Goal: Task Accomplishment & Management: Manage account settings

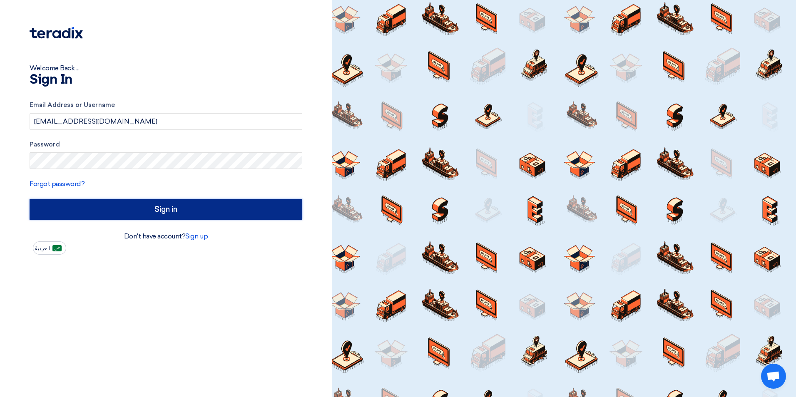
click at [200, 218] on input "Sign in" at bounding box center [166, 209] width 273 height 21
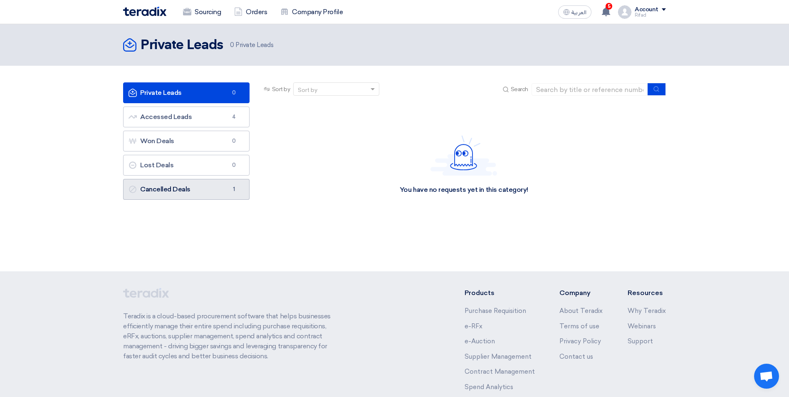
click at [163, 191] on link "Cancelled Deals Cancelled Deals 1" at bounding box center [186, 189] width 126 height 21
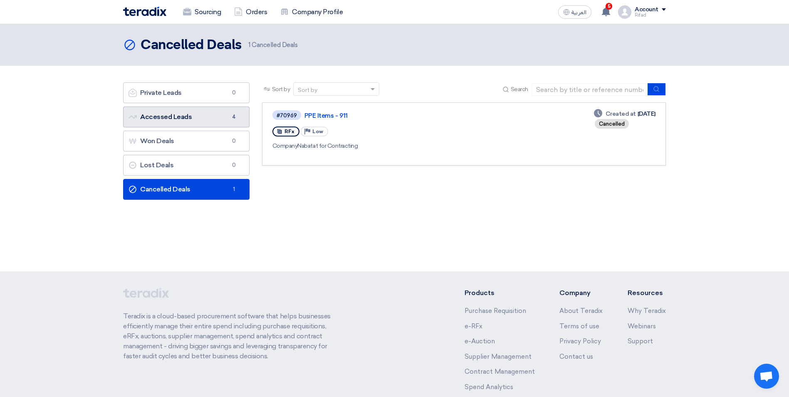
click at [208, 114] on link "Accessed Leads Accessed Leads 4" at bounding box center [186, 117] width 126 height 21
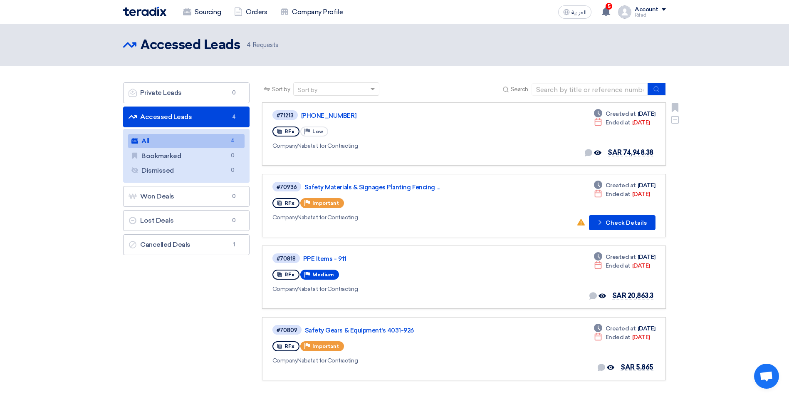
click at [498, 131] on div "RFx Priority Low" at bounding box center [392, 131] width 238 height 13
click at [328, 118] on link "[PHONE_NUMBER]" at bounding box center [405, 115] width 208 height 7
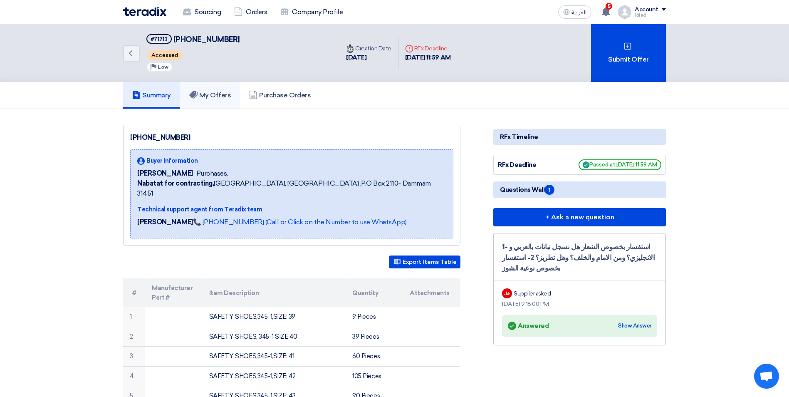
click at [230, 94] on h5 "My Offers" at bounding box center [210, 95] width 42 height 8
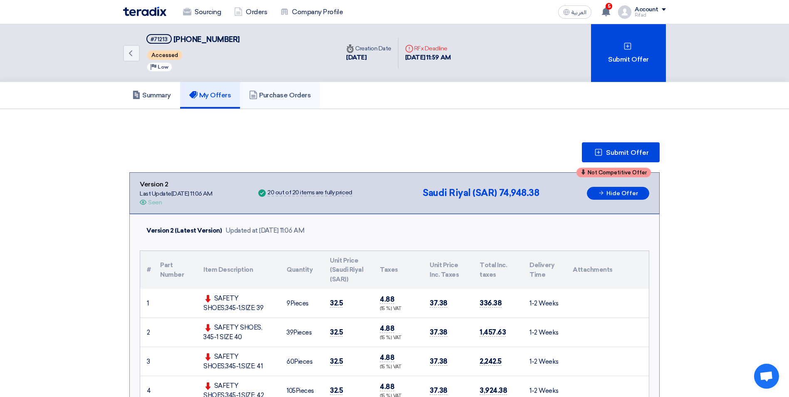
click at [285, 107] on link "Purchase Orders" at bounding box center [280, 95] width 80 height 27
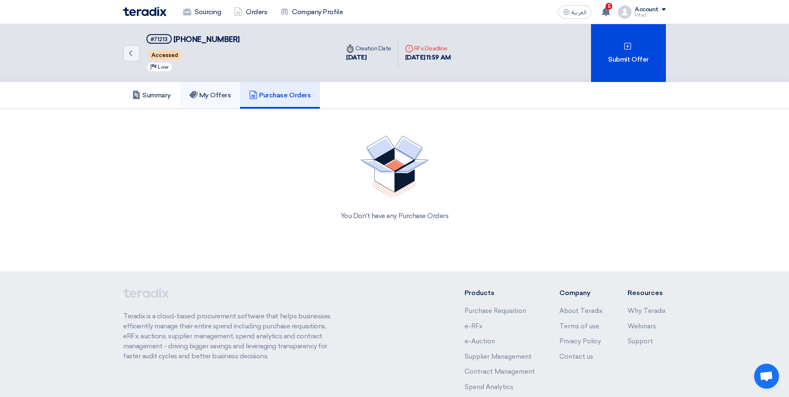
click at [213, 94] on h5 "My Offers" at bounding box center [210, 95] width 42 height 8
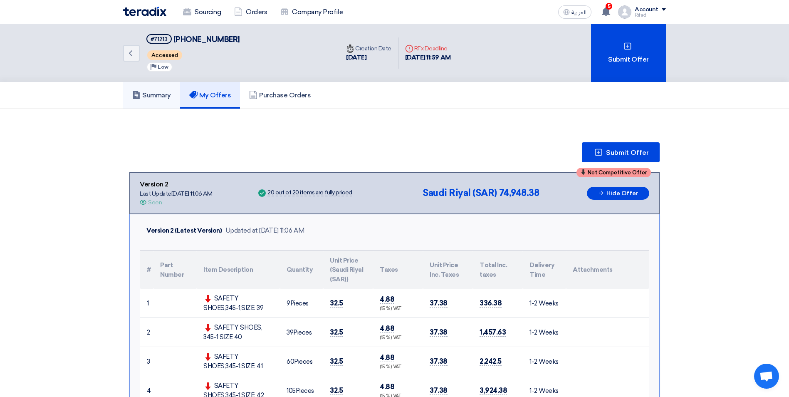
click at [156, 94] on h5 "Summary" at bounding box center [151, 95] width 39 height 8
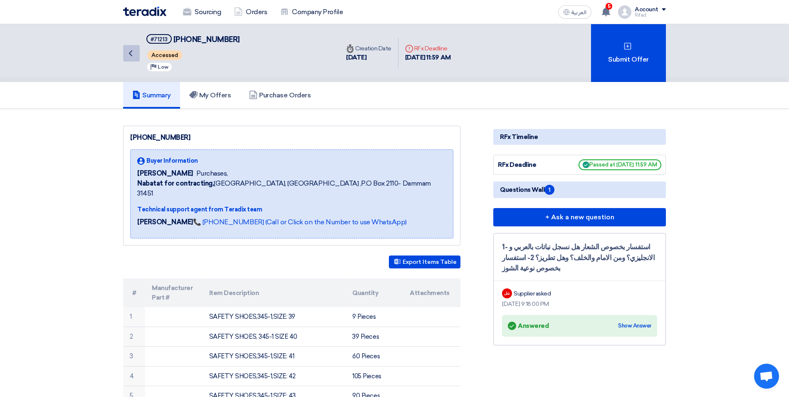
click at [135, 52] on icon "Back" at bounding box center [131, 53] width 10 height 10
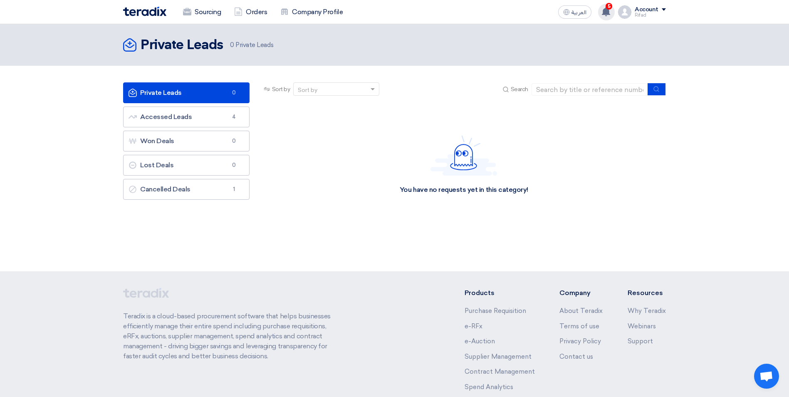
click at [608, 10] on use at bounding box center [606, 11] width 8 height 9
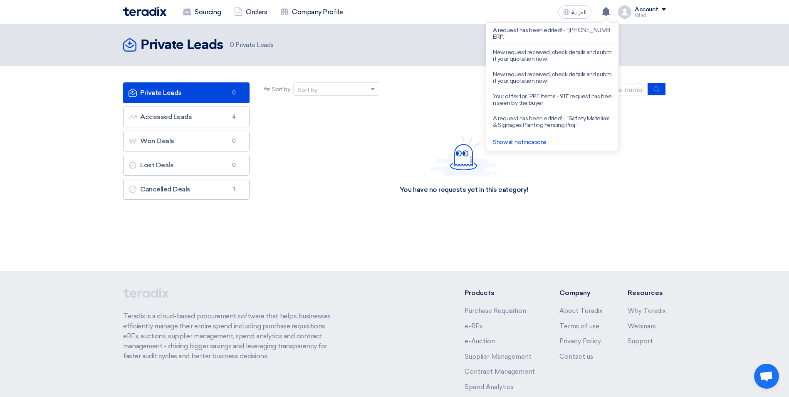
scroll to position [172, 0]
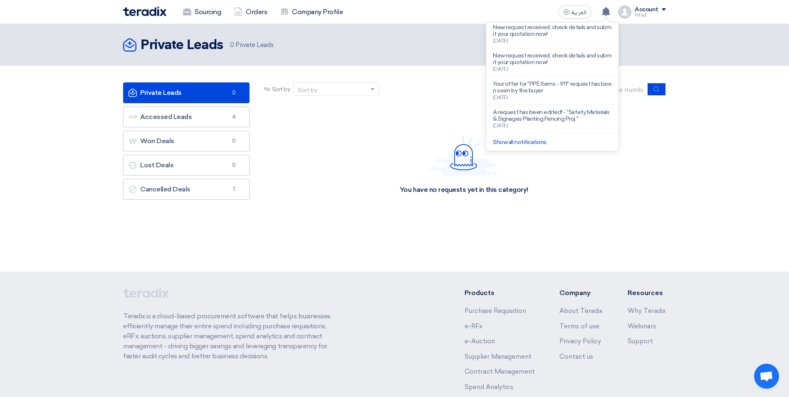
click at [447, 89] on div "Sort by Sort by Search" at bounding box center [464, 92] width 404 height 20
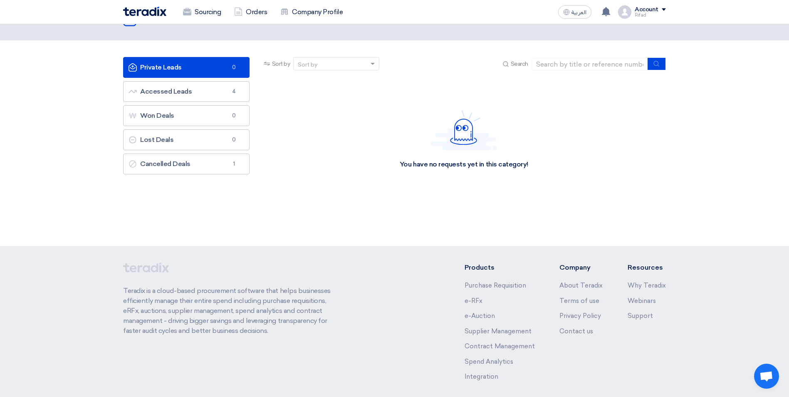
scroll to position [0, 0]
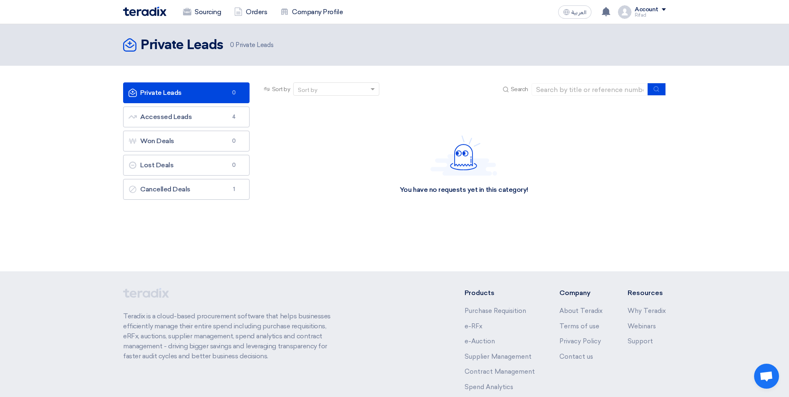
click at [657, 8] on div "Account" at bounding box center [647, 9] width 24 height 7
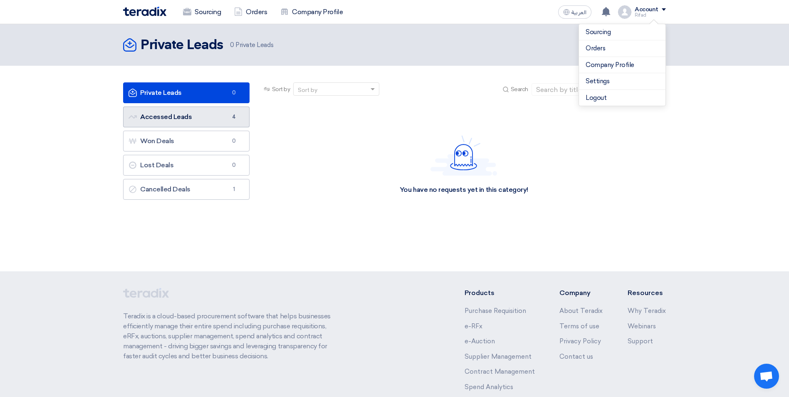
click at [225, 126] on link "Accessed Leads Accessed Leads 4" at bounding box center [186, 117] width 126 height 21
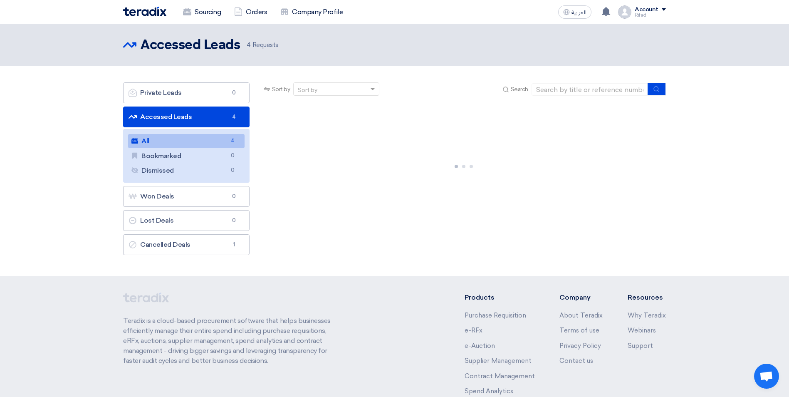
click at [216, 136] on link "All All 4" at bounding box center [186, 141] width 117 height 14
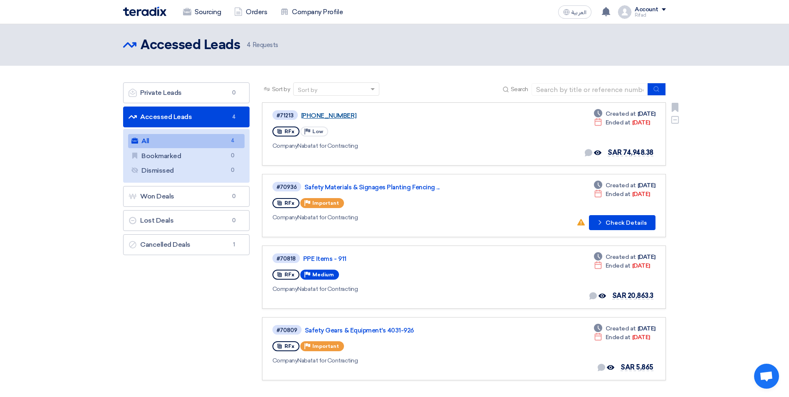
click at [315, 112] on link "[PHONE_NUMBER]" at bounding box center [405, 115] width 208 height 7
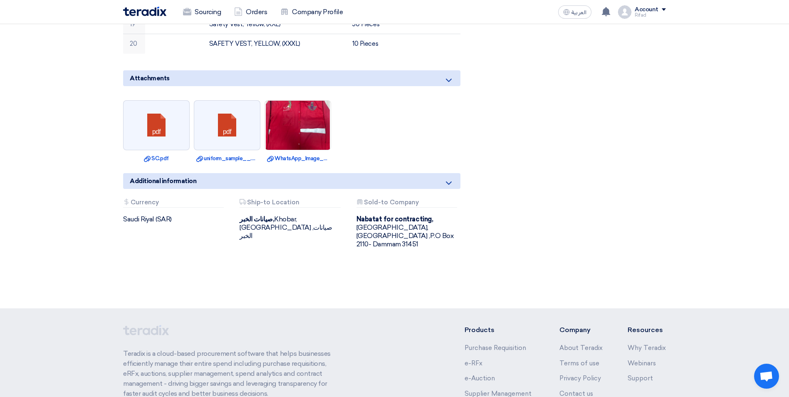
scroll to position [707, 0]
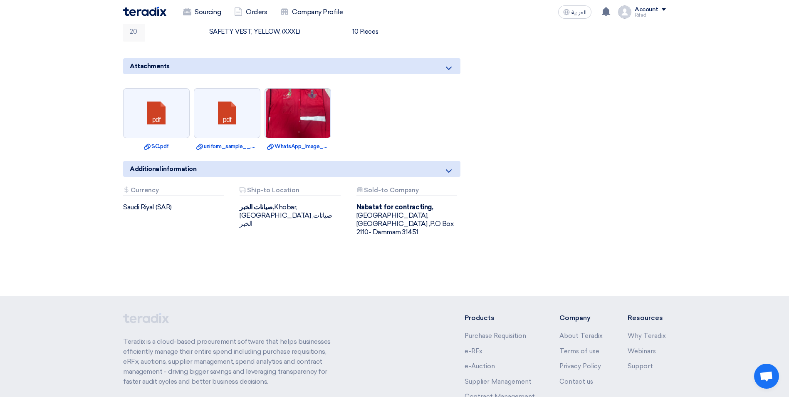
click at [307, 93] on img at bounding box center [298, 113] width 66 height 94
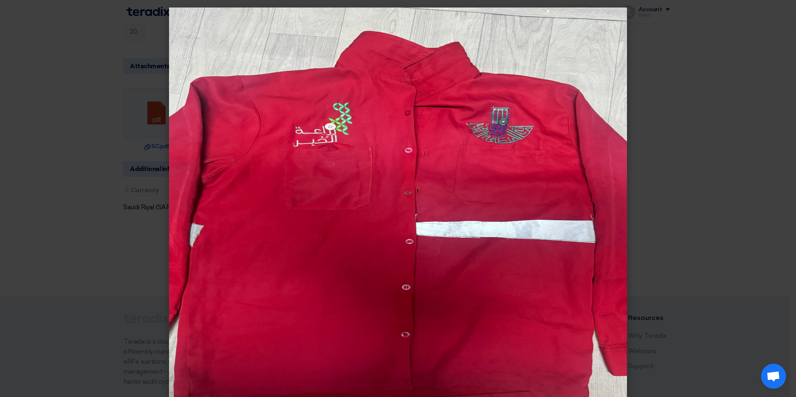
click at [131, 41] on modal-container at bounding box center [398, 198] width 796 height 397
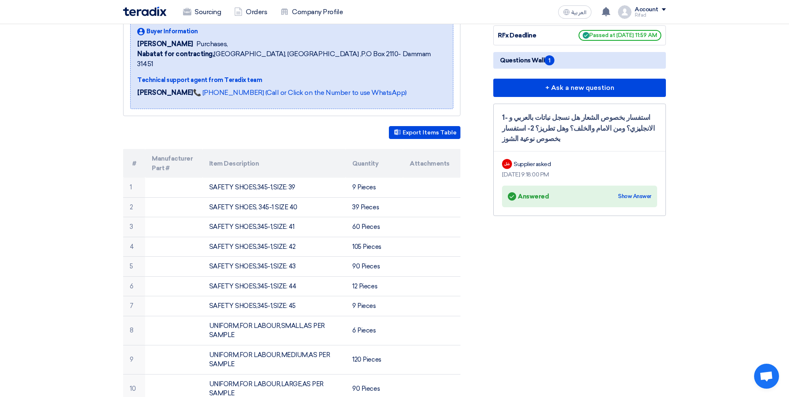
scroll to position [0, 0]
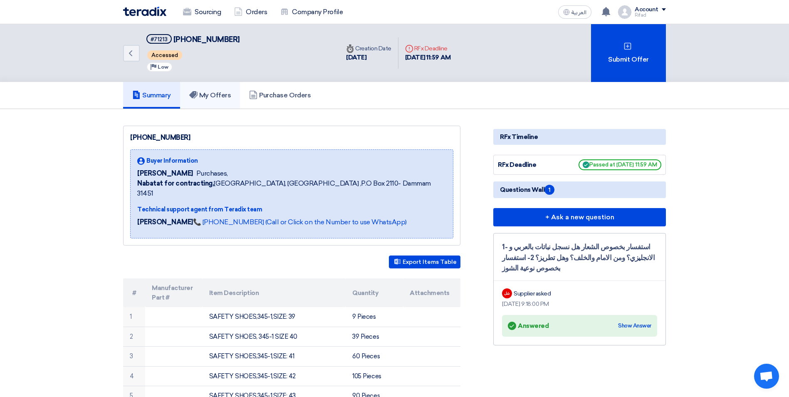
click at [234, 101] on link "My Offers" at bounding box center [210, 95] width 60 height 27
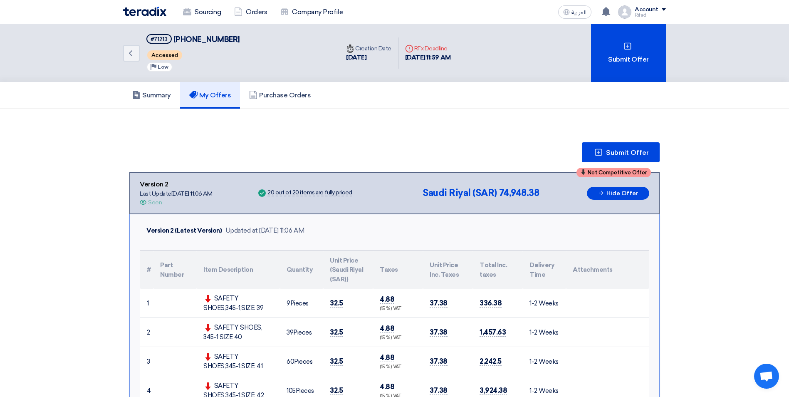
click at [423, 47] on div "Deadline RFx Deadline" at bounding box center [428, 48] width 46 height 9
click at [265, 93] on h5 "Purchase Orders" at bounding box center [280, 95] width 62 height 8
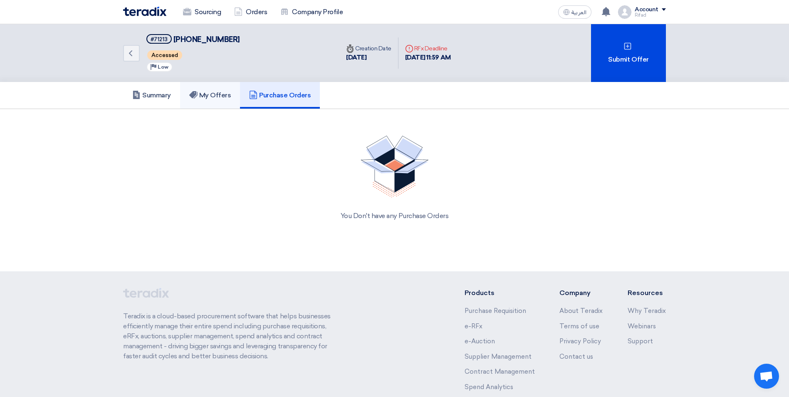
click at [212, 91] on h5 "My Offers" at bounding box center [210, 95] width 42 height 8
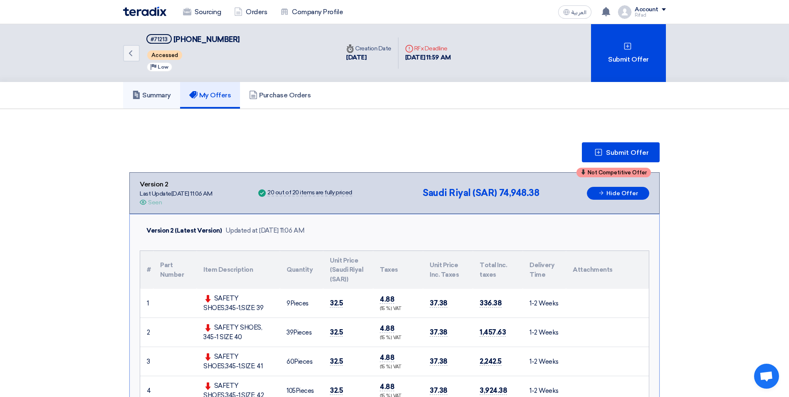
click at [162, 91] on link "Summary" at bounding box center [151, 95] width 57 height 27
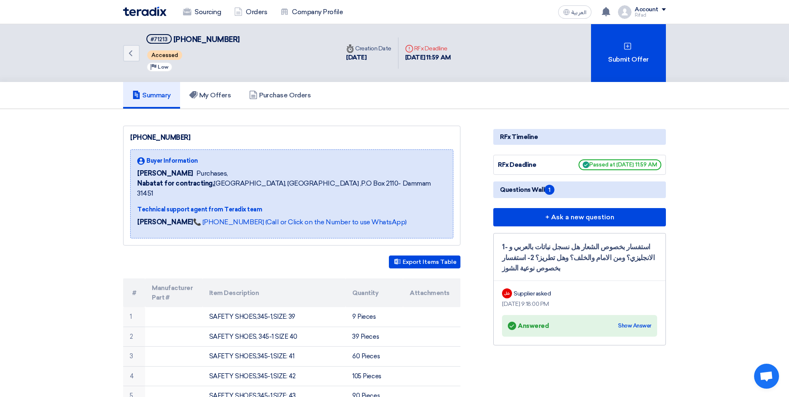
click at [665, 13] on div "Rifad" at bounding box center [650, 15] width 31 height 5
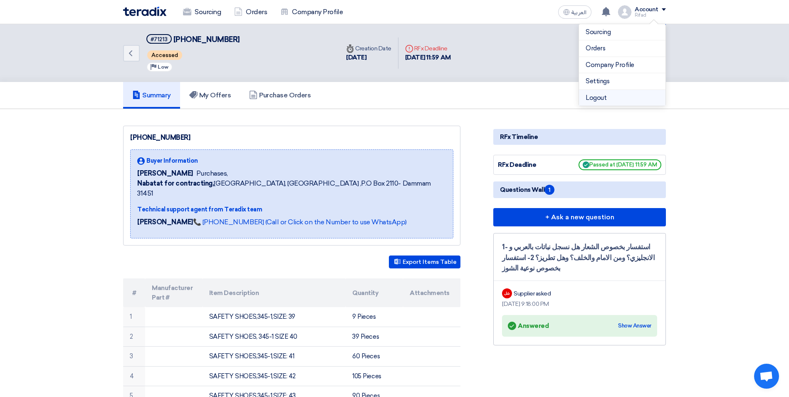
click at [608, 101] on li "Logout" at bounding box center [622, 98] width 87 height 16
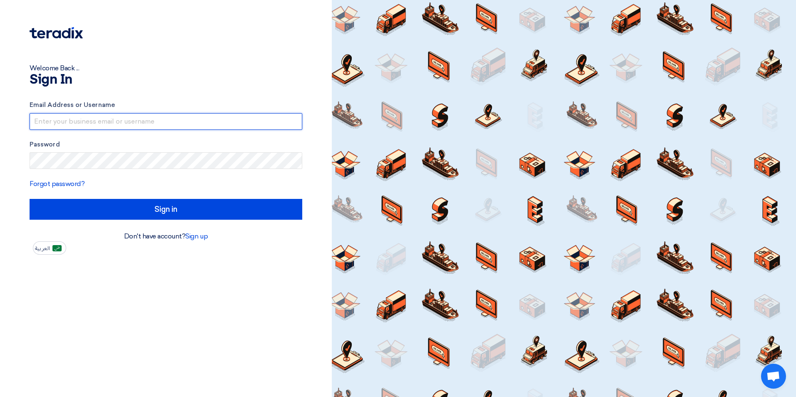
type input "[EMAIL_ADDRESS][DOMAIN_NAME]"
